Goal: Information Seeking & Learning: Learn about a topic

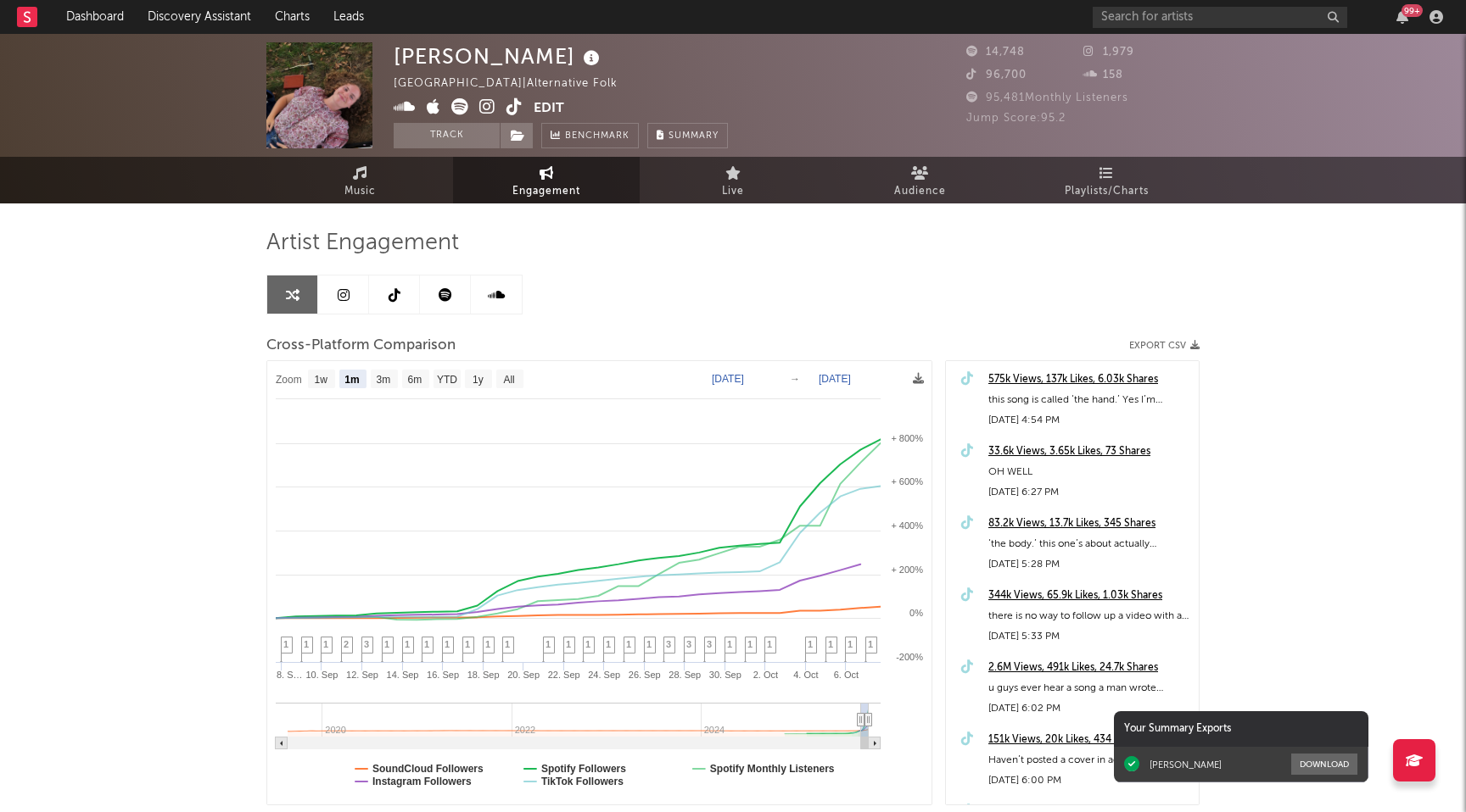
select select "1m"
click at [484, 106] on icon at bounding box center [486, 107] width 16 height 17
click at [483, 108] on icon at bounding box center [486, 107] width 16 height 17
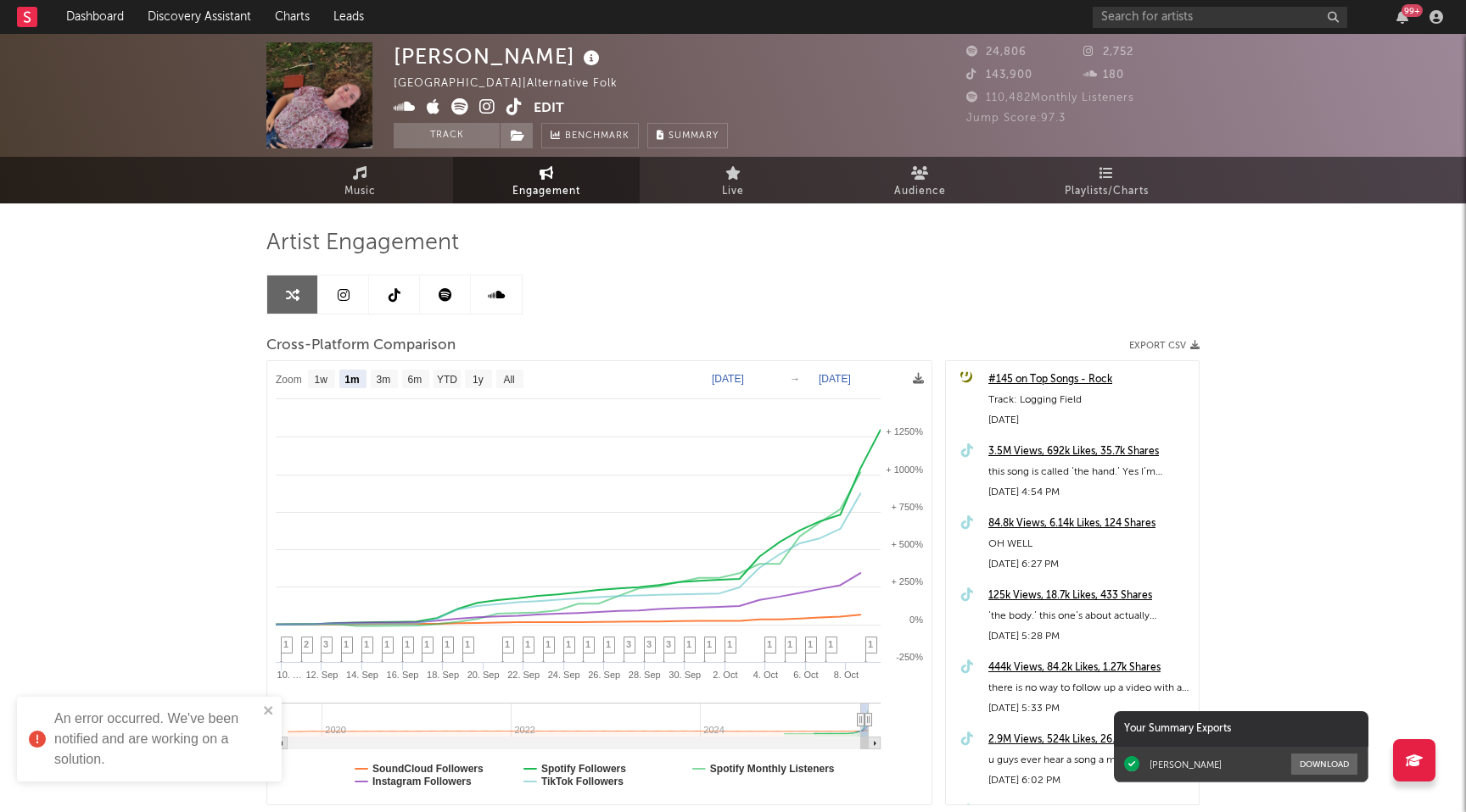
select select "1m"
click at [268, 715] on icon "close" at bounding box center [269, 710] width 11 height 13
click at [485, 102] on icon at bounding box center [486, 107] width 16 height 17
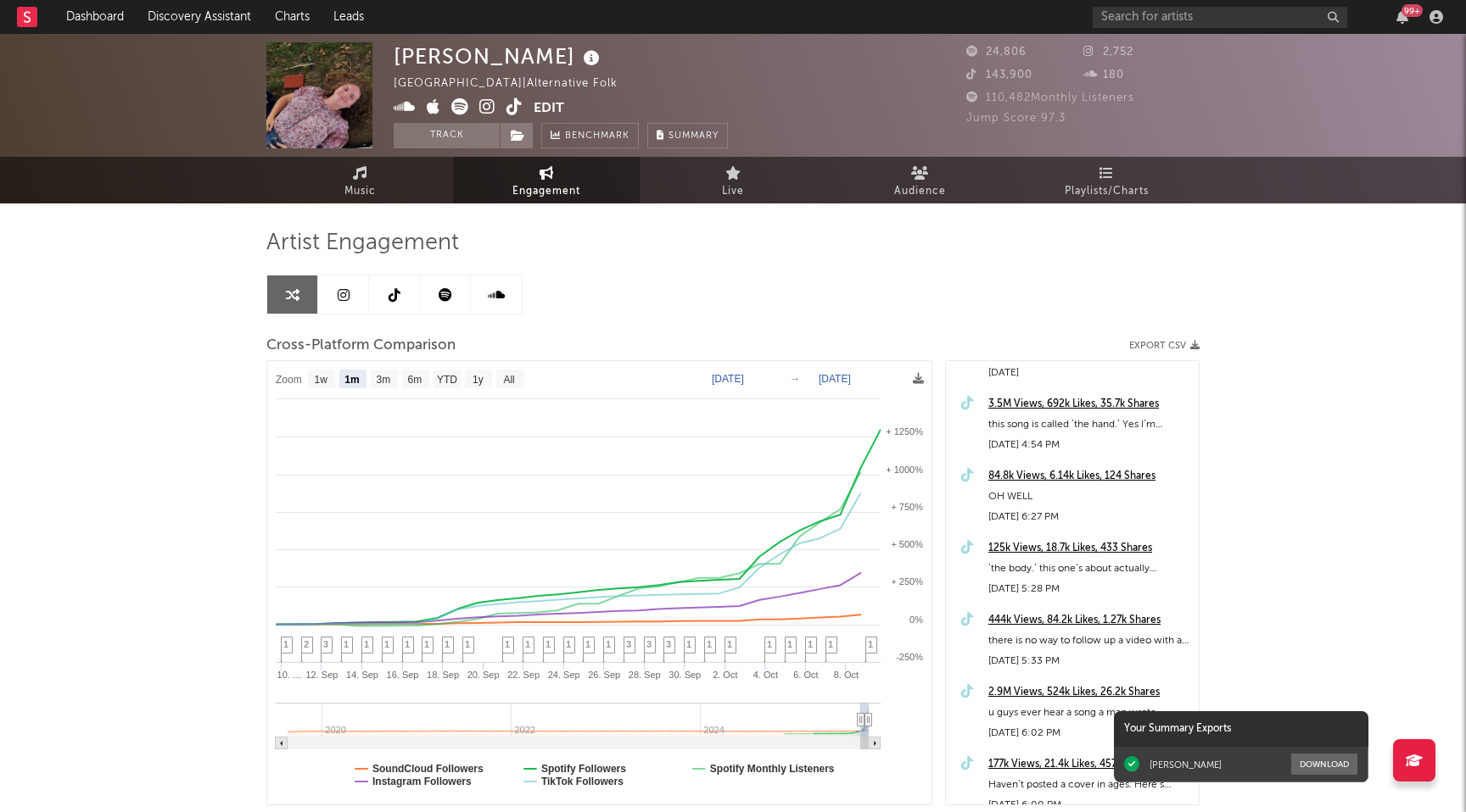
scroll to position [55, 0]
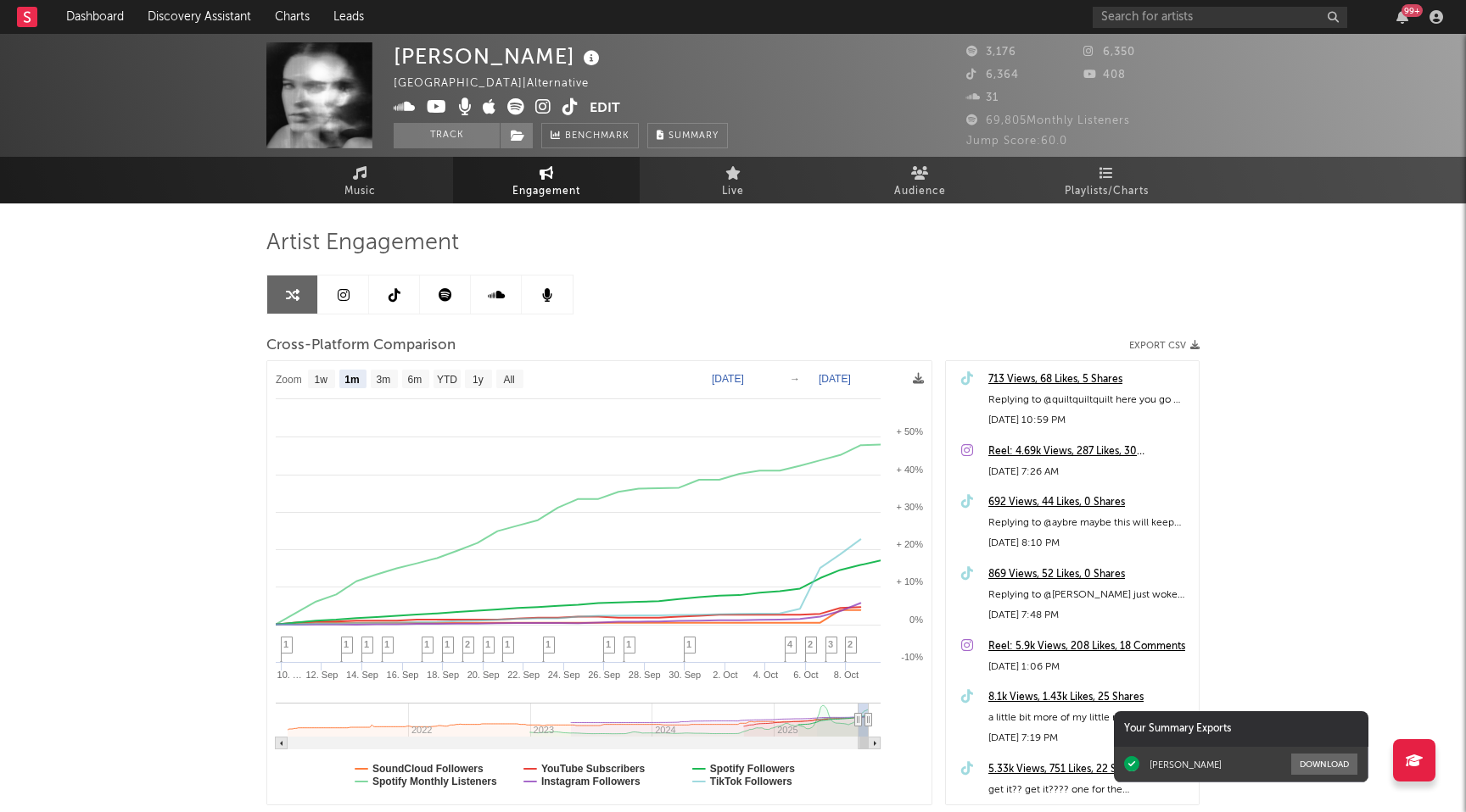
select select "1m"
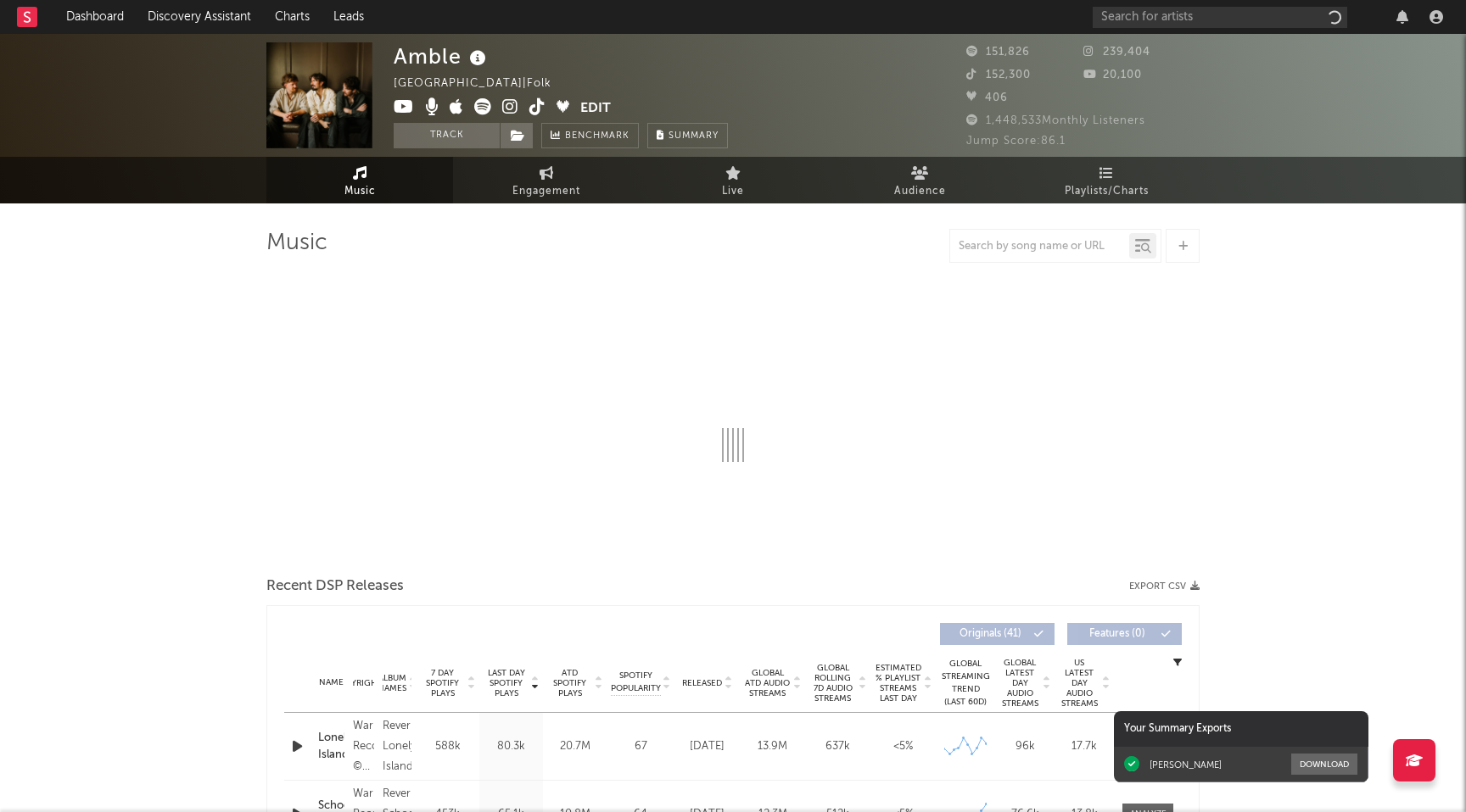
select select "6m"
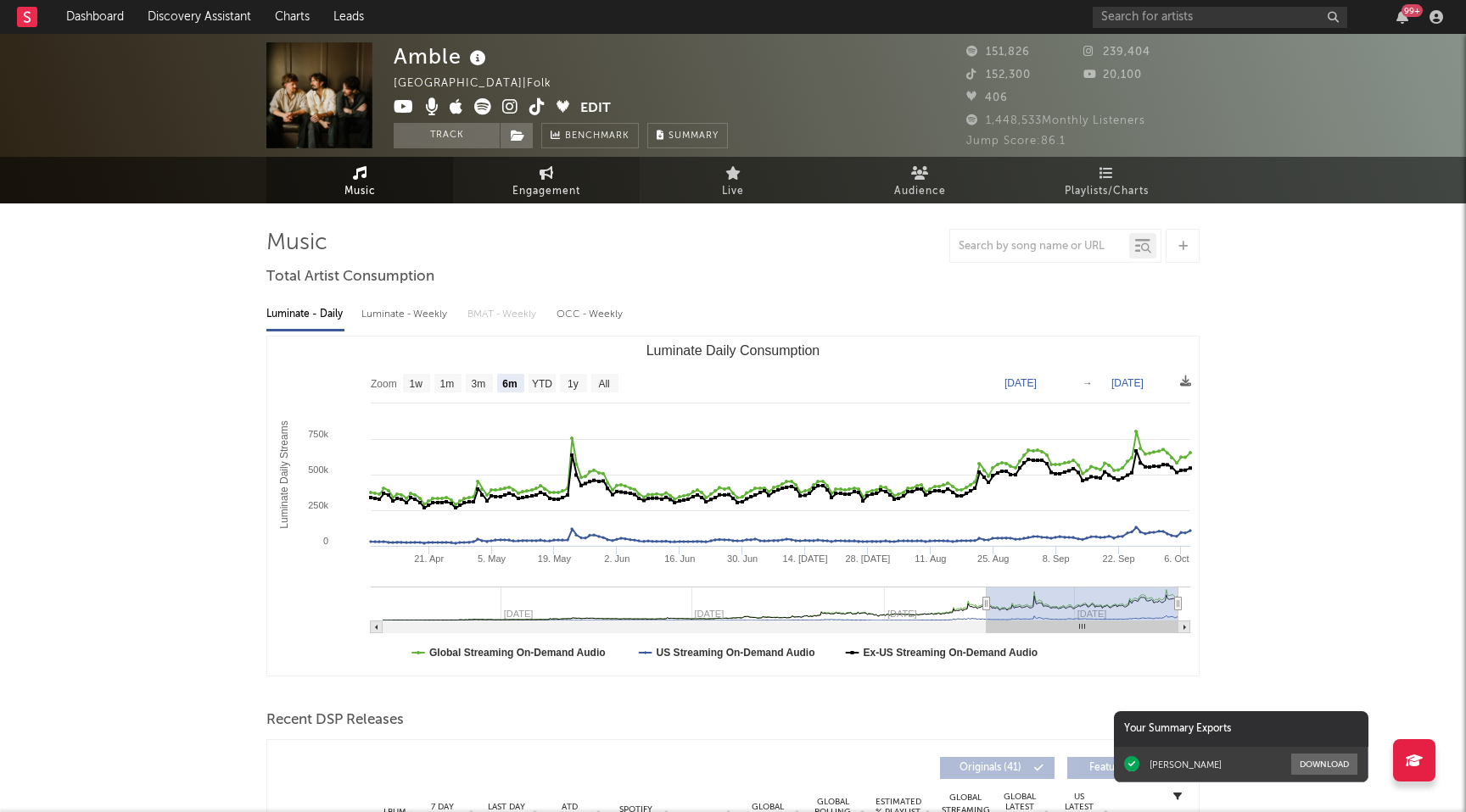
click at [553, 184] on span "Engagement" at bounding box center [545, 191] width 67 height 20
select select "1w"
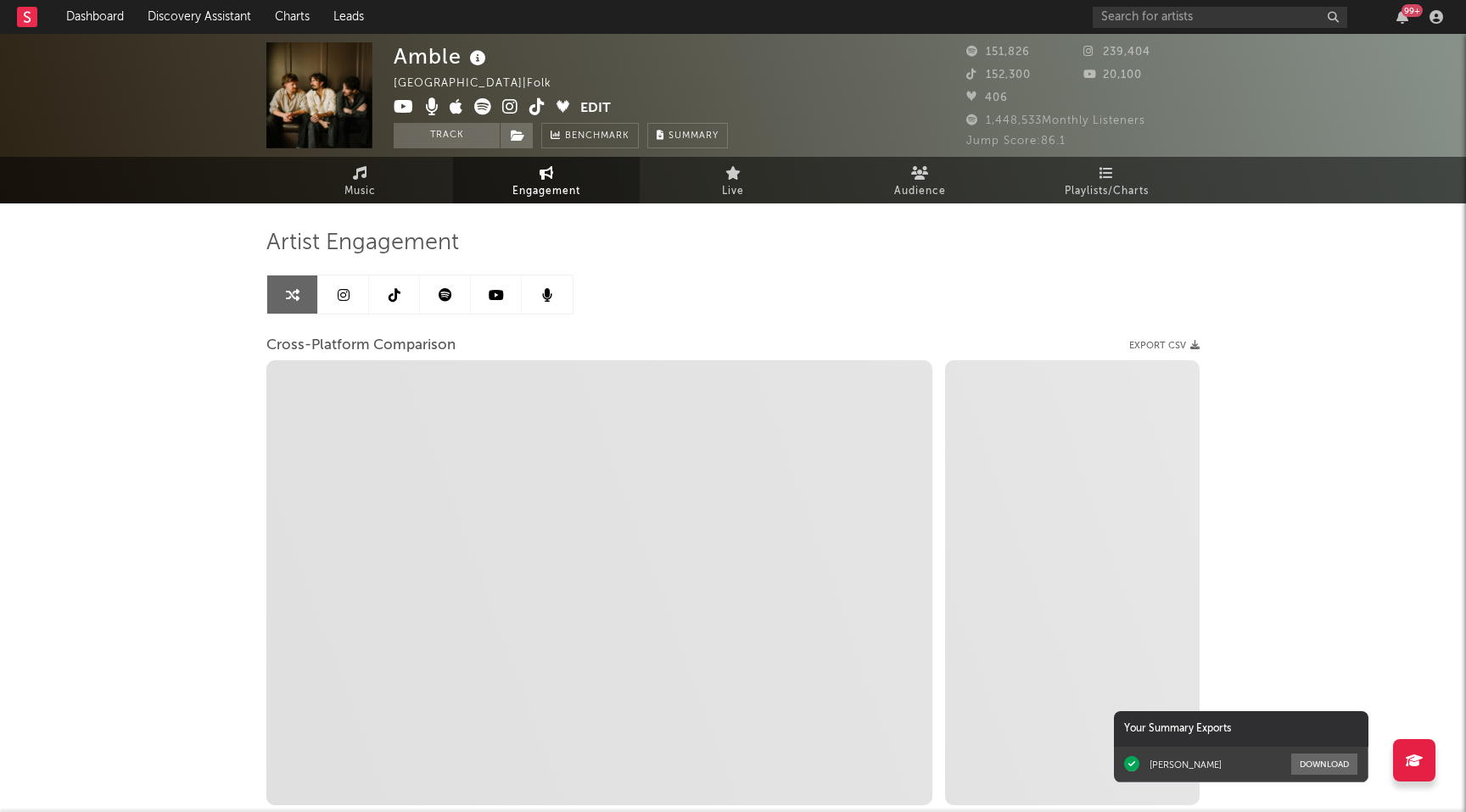
select select "1m"
